Goal: Information Seeking & Learning: Check status

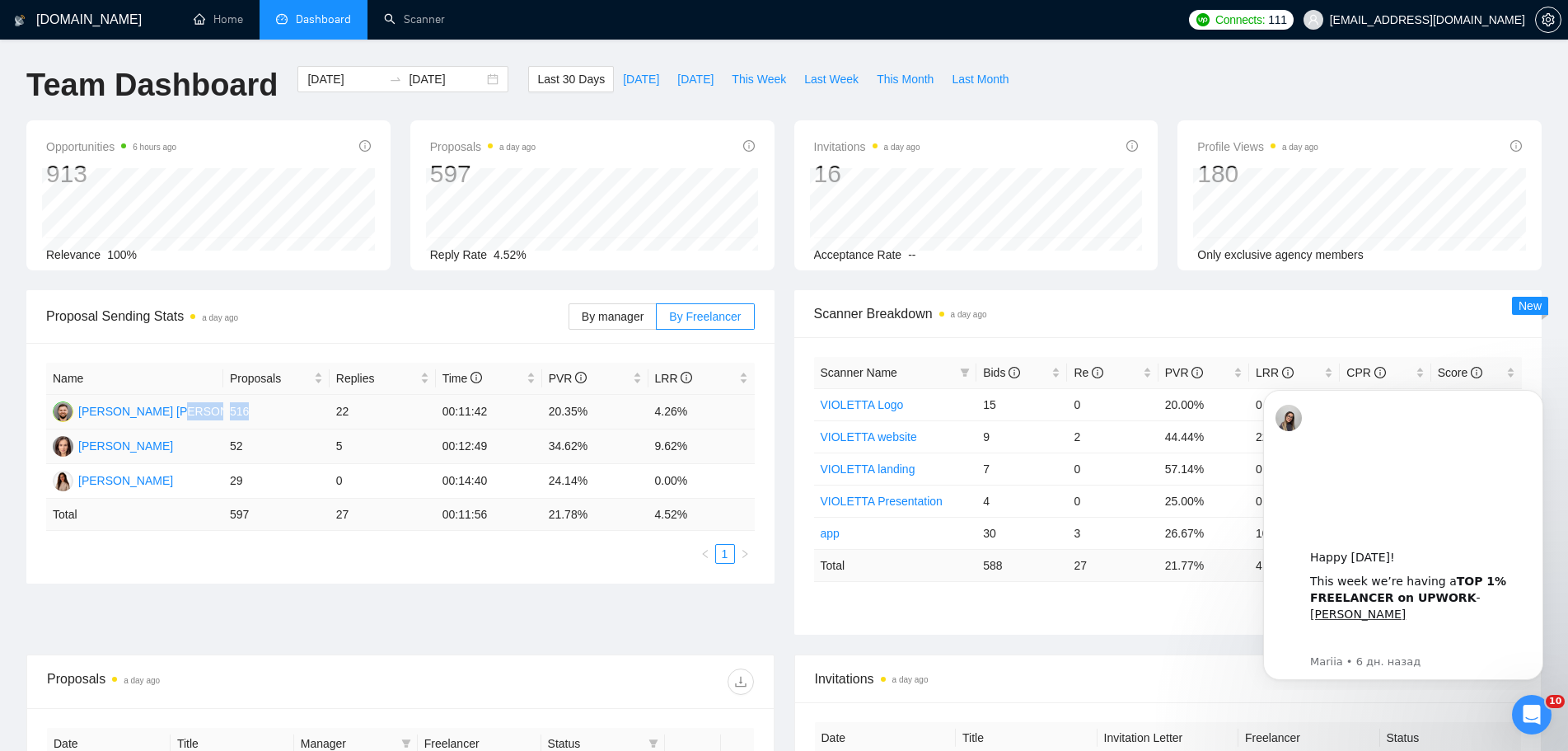
drag, startPoint x: 251, startPoint y: 409, endPoint x: 222, endPoint y: 437, distance: 40.3
click at [219, 424] on tr "[PERSON_NAME] [PERSON_NAME] 516 22 00:11:42 20.35% 4.26%" at bounding box center [401, 413] width 709 height 35
click at [1522, 710] on icon "Открыть службу сообщений Intercom" at bounding box center [1530, 713] width 27 height 27
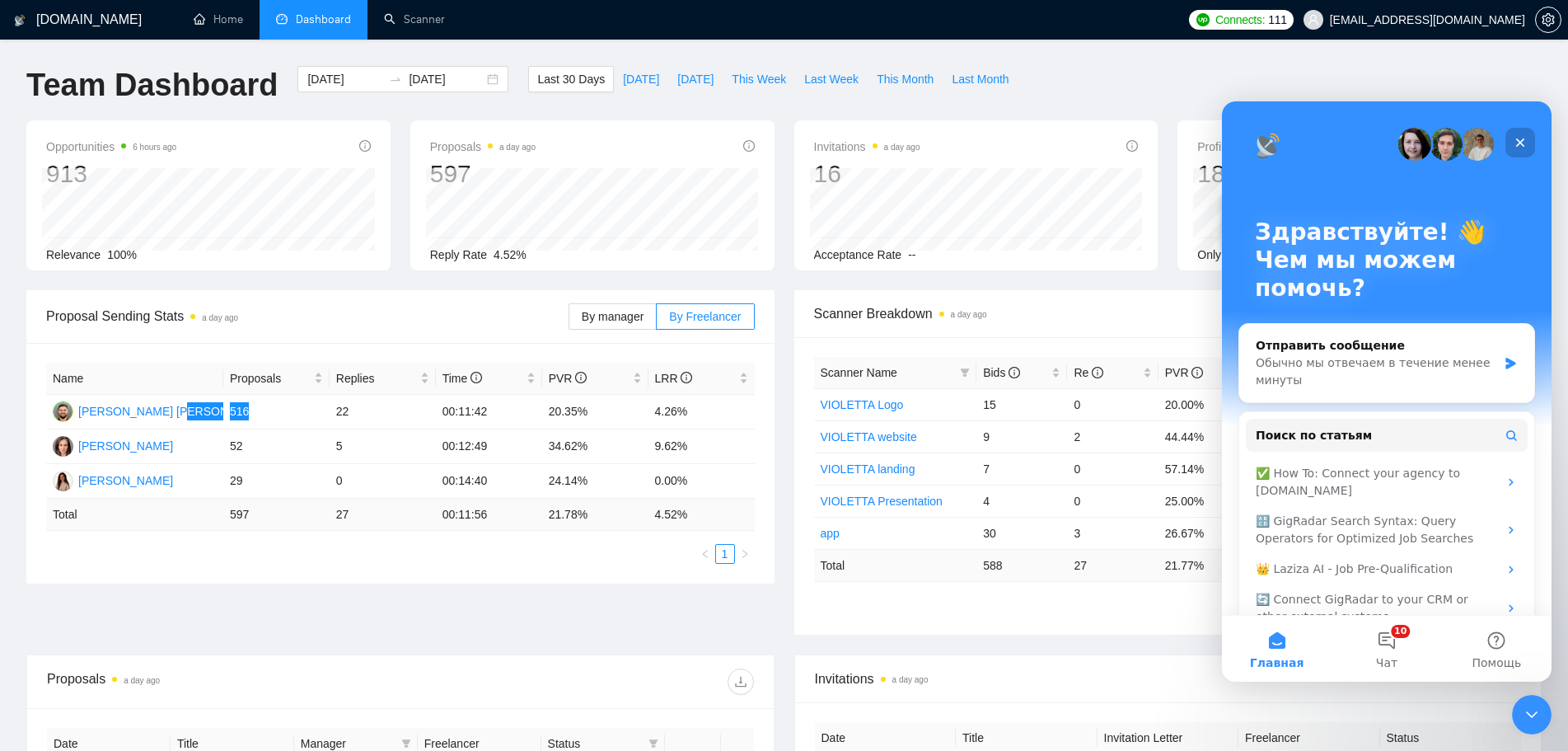
click at [1521, 141] on icon "Закрыть" at bounding box center [1521, 142] width 14 height 14
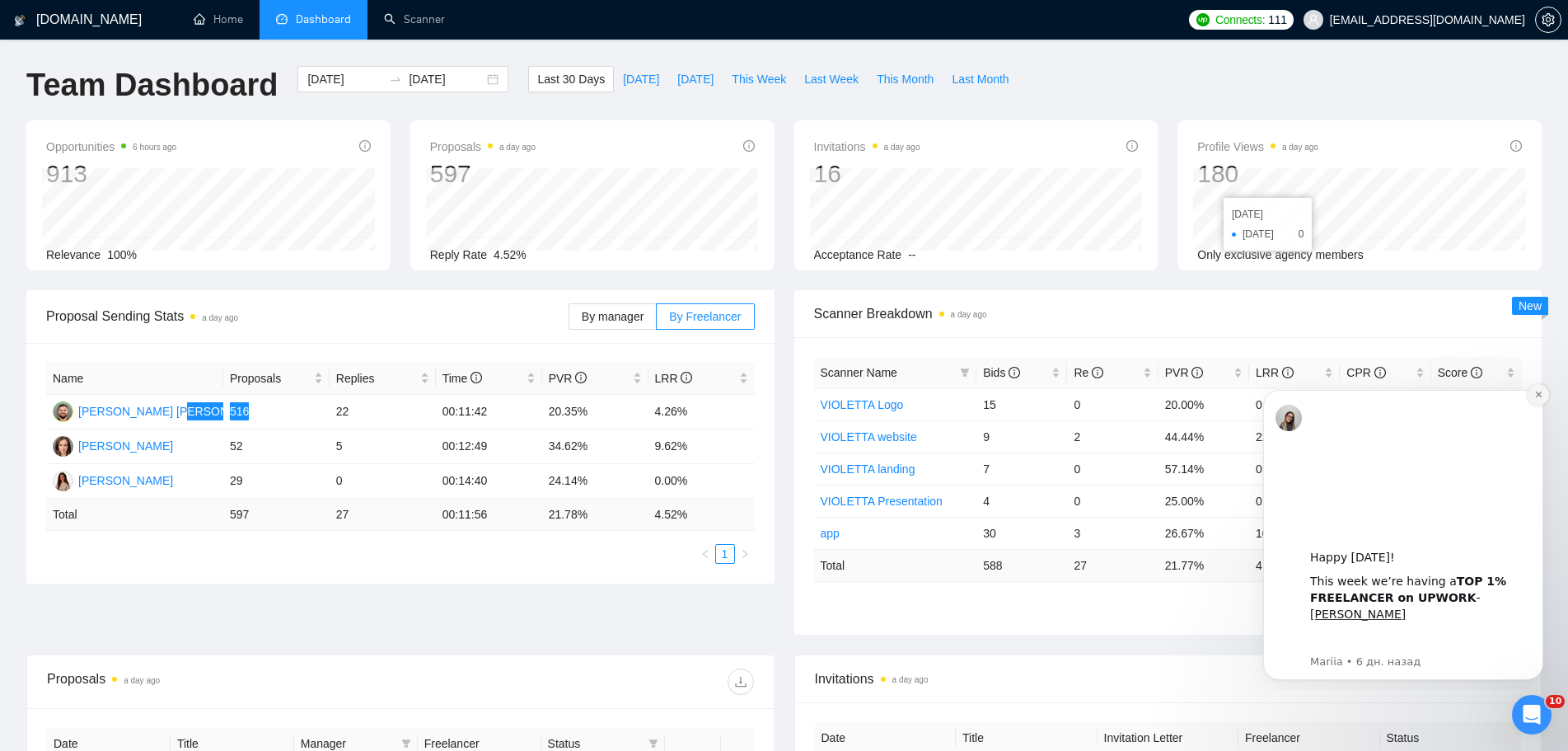
click at [1540, 398] on icon "Dismiss notification" at bounding box center [1538, 393] width 9 height 9
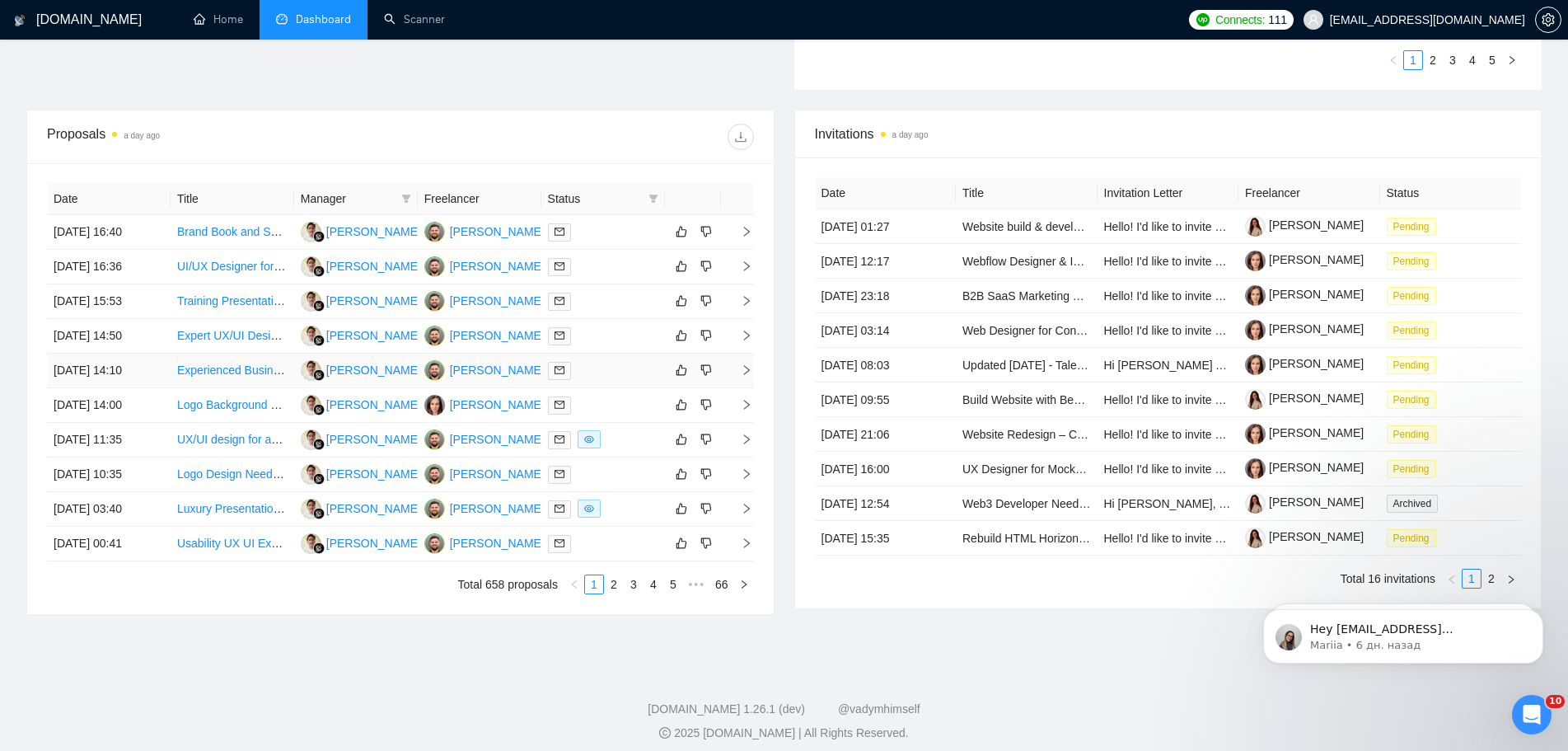
scroll to position [556, 0]
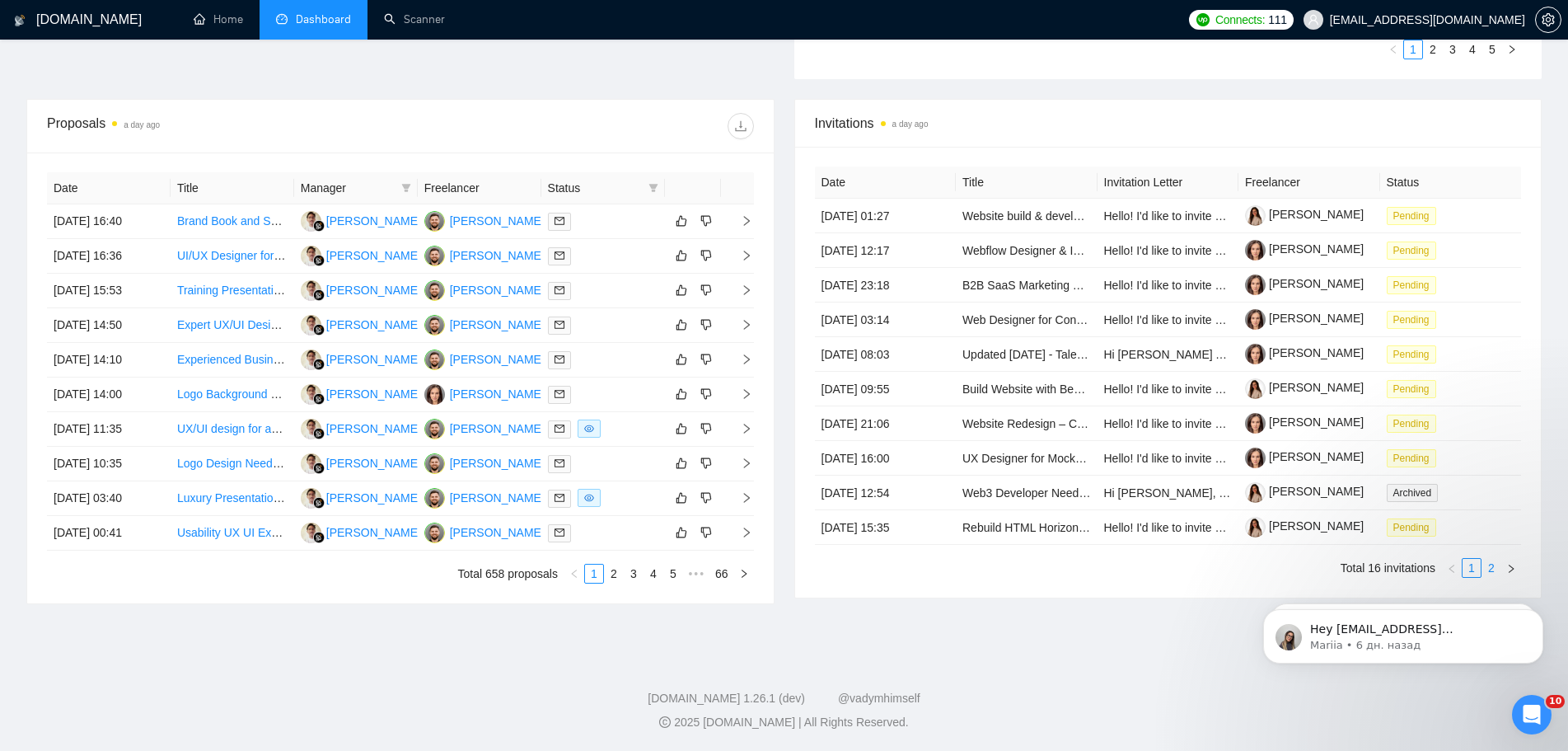
click at [1492, 562] on link "2" at bounding box center [1491, 568] width 18 height 18
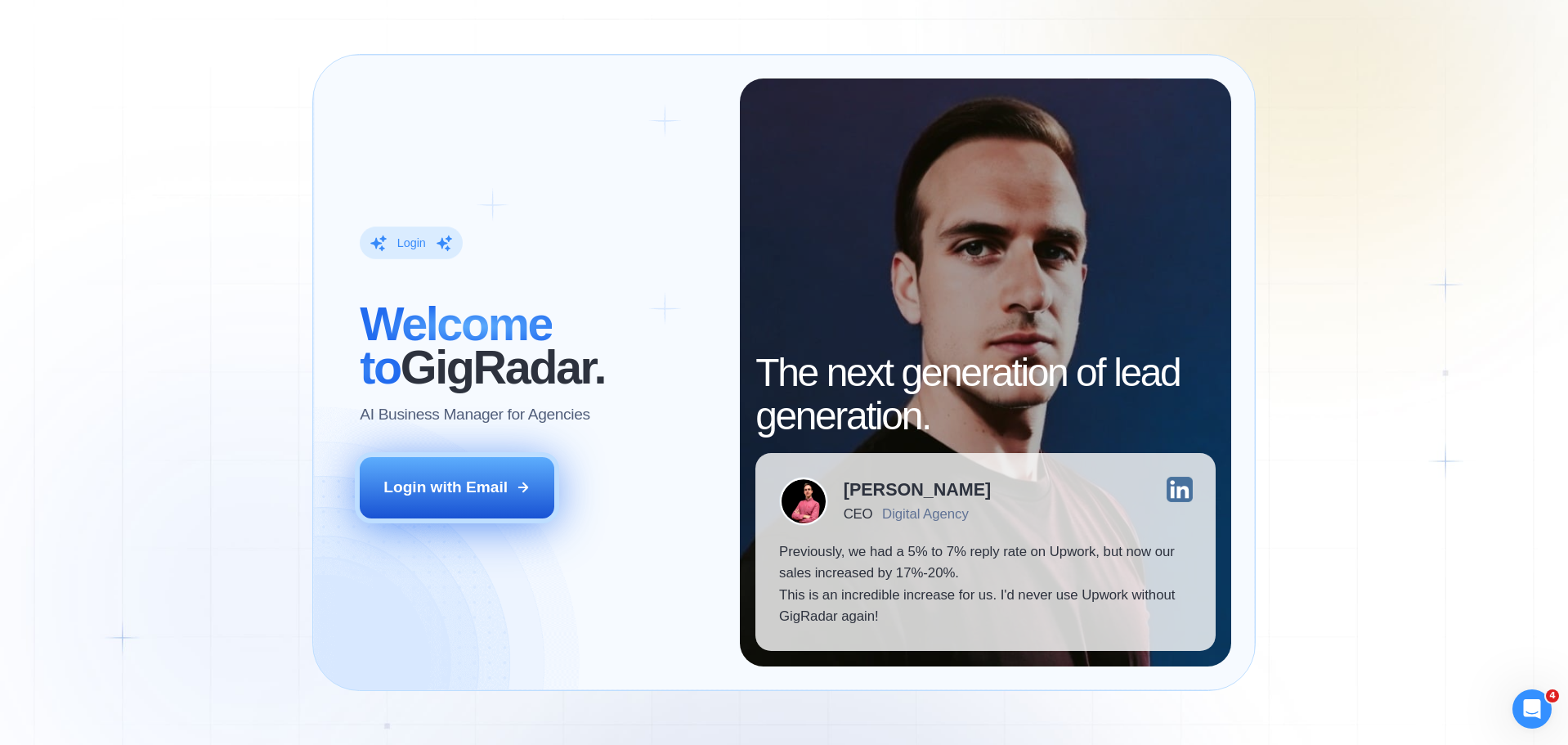
click at [414, 491] on div "Login with Email" at bounding box center [445, 487] width 124 height 21
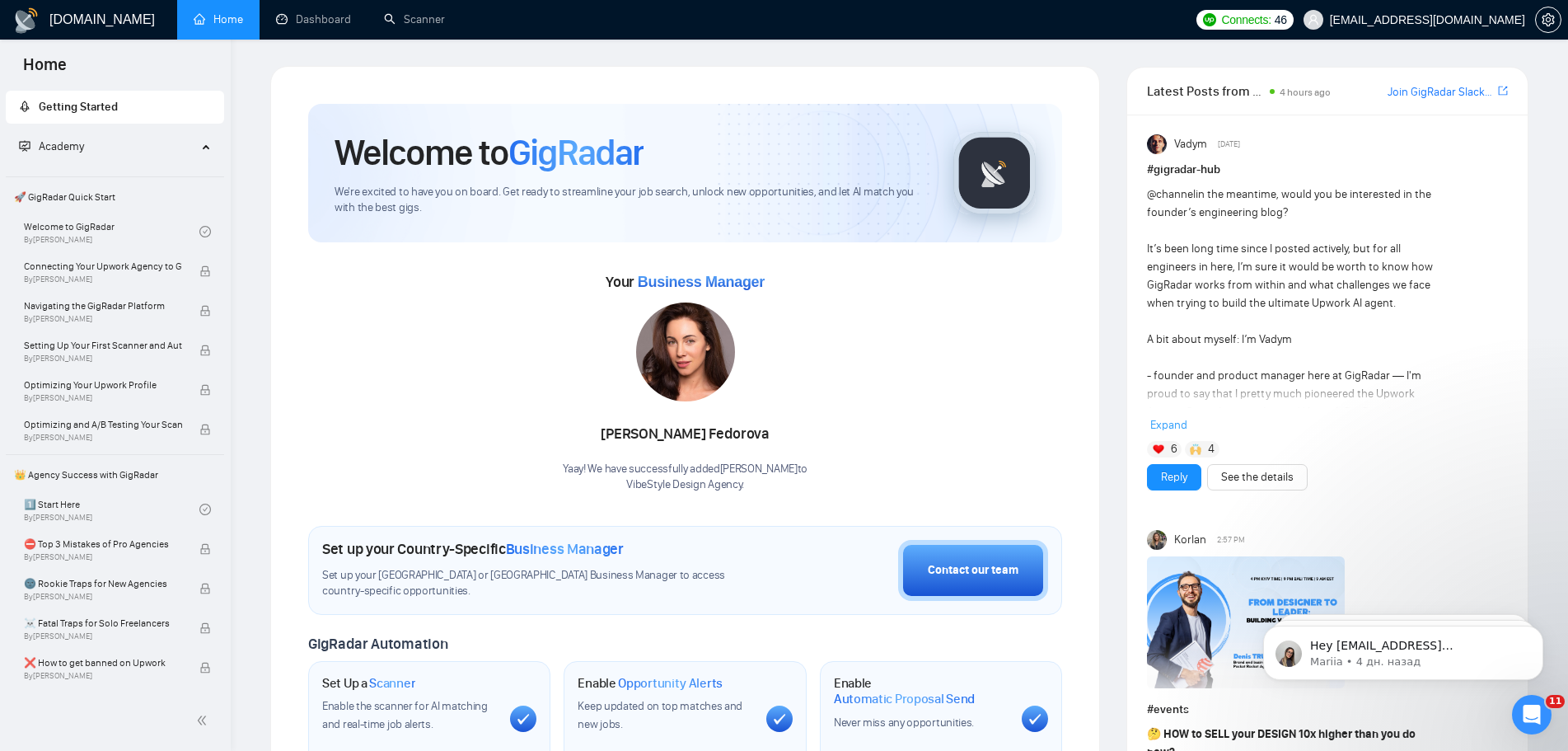
click at [236, 19] on link "Home" at bounding box center [218, 19] width 49 height 14
